Goal: Information Seeking & Learning: Learn about a topic

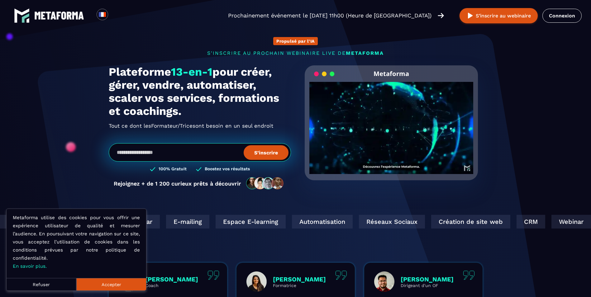
click at [110, 285] on button "Accepter" at bounding box center [111, 284] width 70 height 12
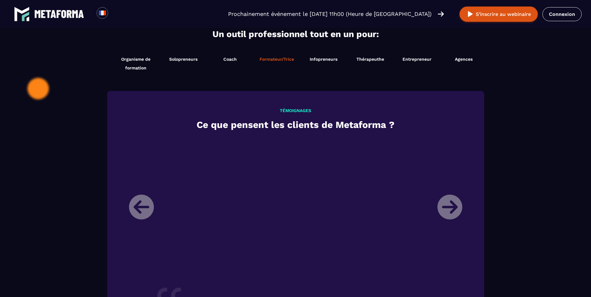
scroll to position [654, 0]
click at [270, 59] on span "Formateur/Trice" at bounding box center [276, 59] width 35 height 5
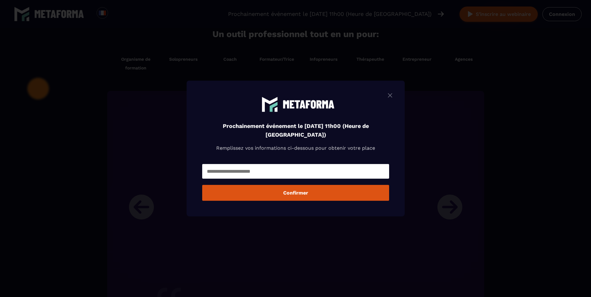
click at [390, 93] on img "Modal window" at bounding box center [389, 96] width 7 height 8
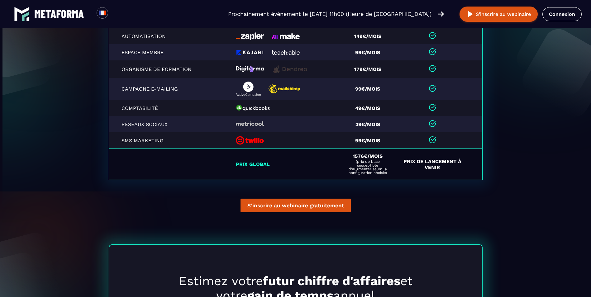
scroll to position [1432, 0]
click at [429, 173] on td "Prix de Lancement à venir" at bounding box center [439, 163] width 86 height 31
click at [430, 159] on td "Prix de Lancement à venir" at bounding box center [439, 163] width 86 height 31
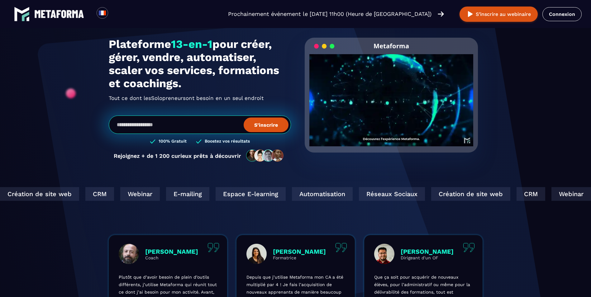
scroll to position [0, 0]
